Goal: Navigation & Orientation: Find specific page/section

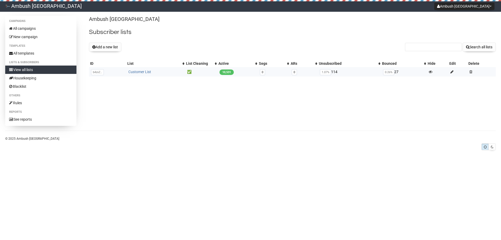
click at [140, 72] on link "Customer List" at bounding box center [139, 72] width 23 height 4
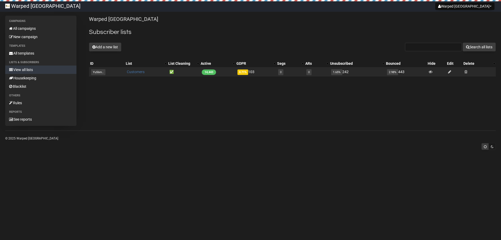
click at [132, 71] on link "Customers" at bounding box center [136, 72] width 18 height 4
